Goal: Transaction & Acquisition: Purchase product/service

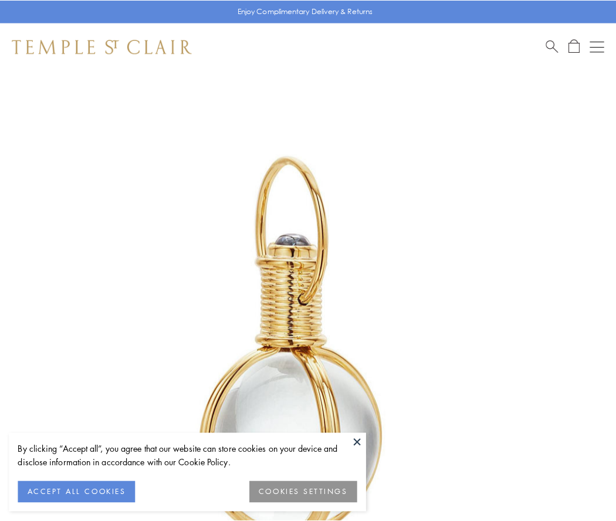
scroll to position [306, 0]
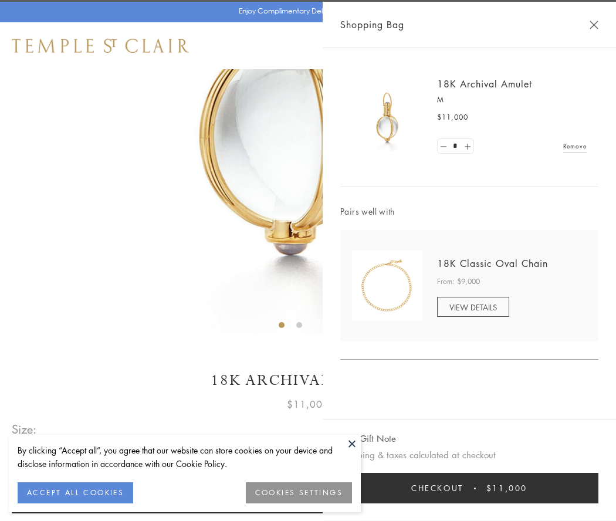
click at [469, 488] on button "Checkout $11,000" at bounding box center [469, 488] width 258 height 30
